Goal: Find specific page/section

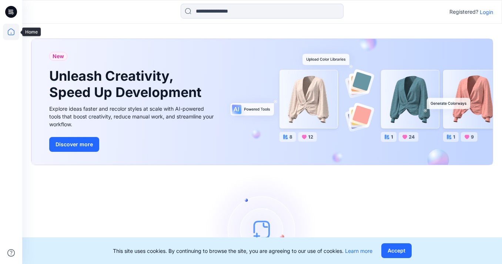
click at [12, 31] on icon at bounding box center [11, 32] width 16 height 16
click at [11, 14] on icon at bounding box center [11, 12] width 12 height 12
click at [13, 38] on icon at bounding box center [11, 32] width 16 height 16
click at [488, 12] on p "Login" at bounding box center [486, 12] width 13 height 8
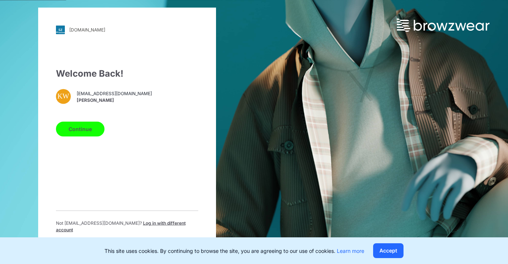
click at [93, 136] on button "Continue" at bounding box center [80, 128] width 49 height 15
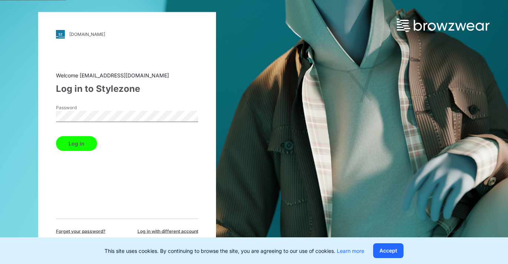
click at [56, 136] on button "Log in" at bounding box center [76, 143] width 41 height 15
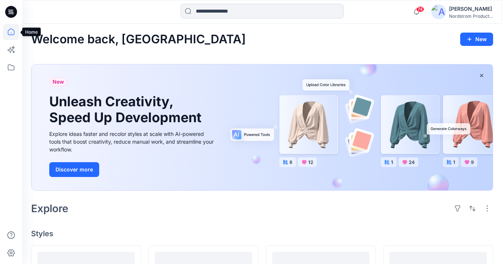
click at [12, 35] on icon at bounding box center [11, 32] width 16 height 16
click at [14, 68] on icon at bounding box center [11, 67] width 16 height 16
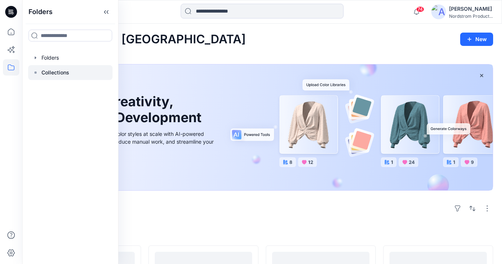
click at [55, 74] on p "Collections" at bounding box center [55, 72] width 28 height 9
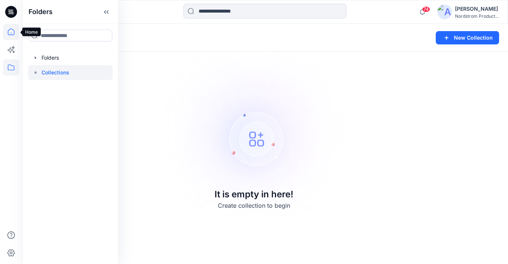
click at [11, 36] on icon at bounding box center [11, 32] width 16 height 16
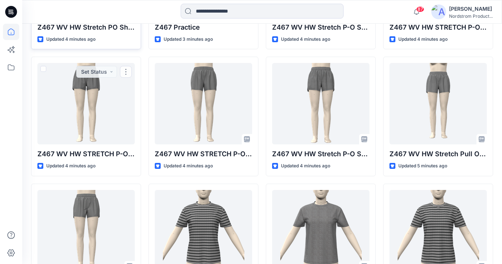
scroll to position [315, 0]
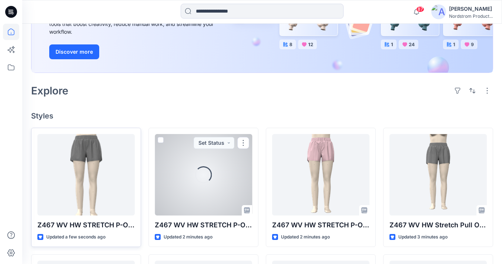
scroll to position [119, 0]
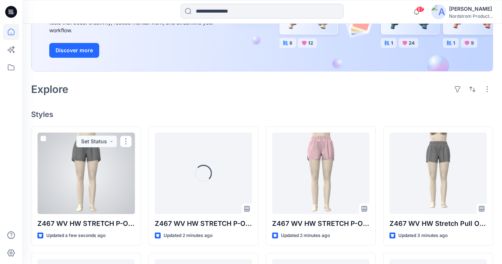
click at [100, 186] on div at bounding box center [85, 173] width 97 height 81
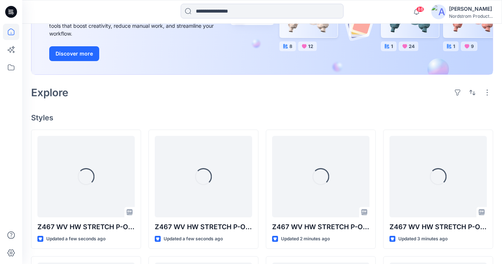
scroll to position [128, 0]
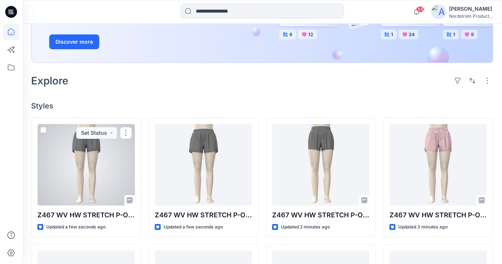
click at [81, 178] on div at bounding box center [85, 164] width 97 height 81
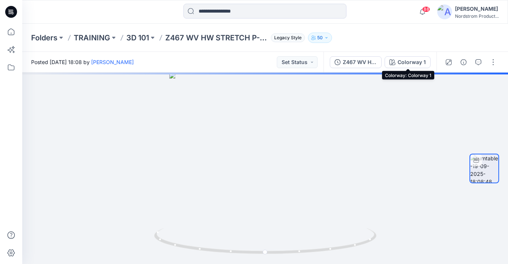
click at [415, 61] on div "Colorway 1" at bounding box center [411, 62] width 28 height 8
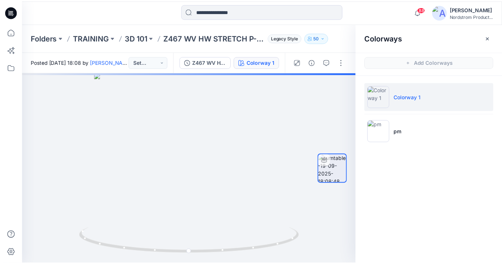
scroll to position [128, 0]
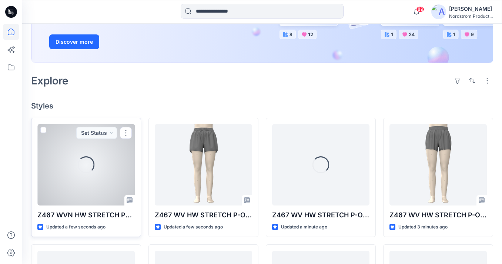
click at [96, 176] on div "Loading..." at bounding box center [85, 164] width 97 height 81
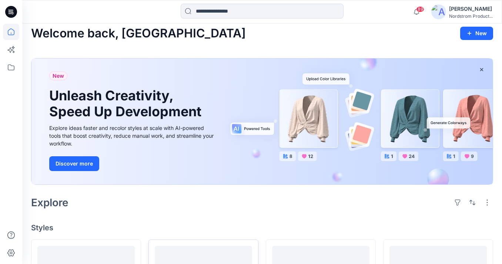
scroll to position [128, 0]
